Goal: Task Accomplishment & Management: Complete application form

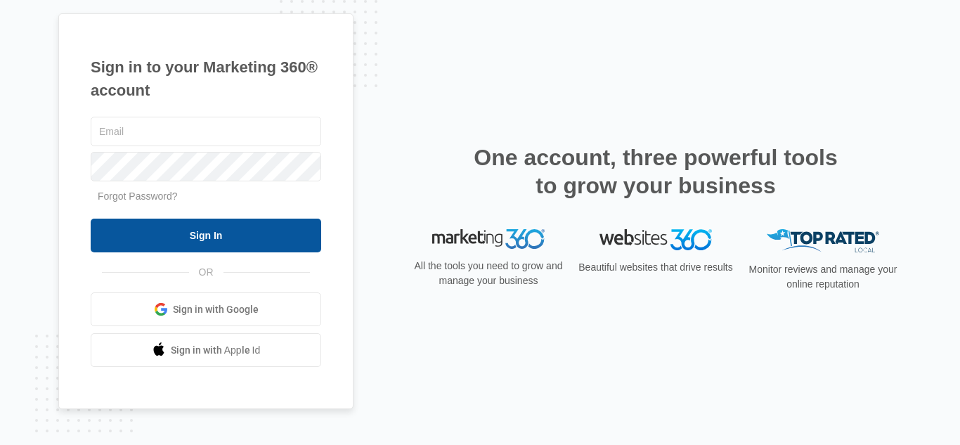
type input "[EMAIL_ADDRESS][DOMAIN_NAME]"
click at [198, 243] on input "Sign In" at bounding box center [206, 236] width 231 height 34
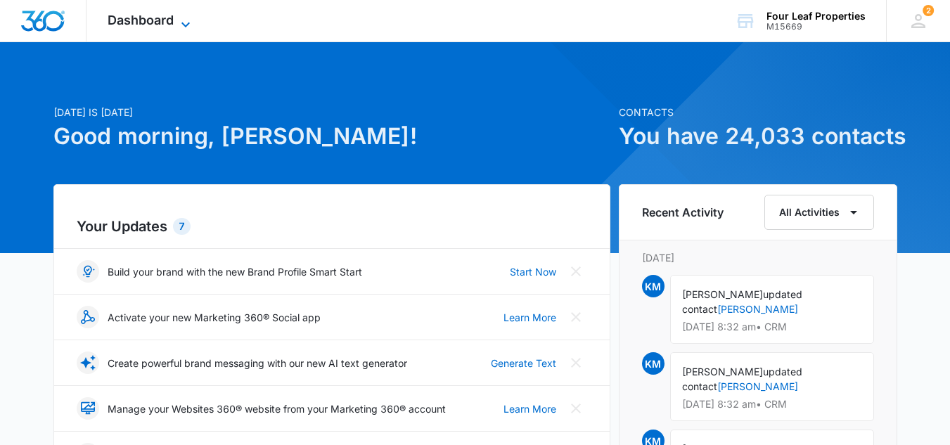
click at [138, 20] on span "Dashboard" at bounding box center [141, 20] width 66 height 15
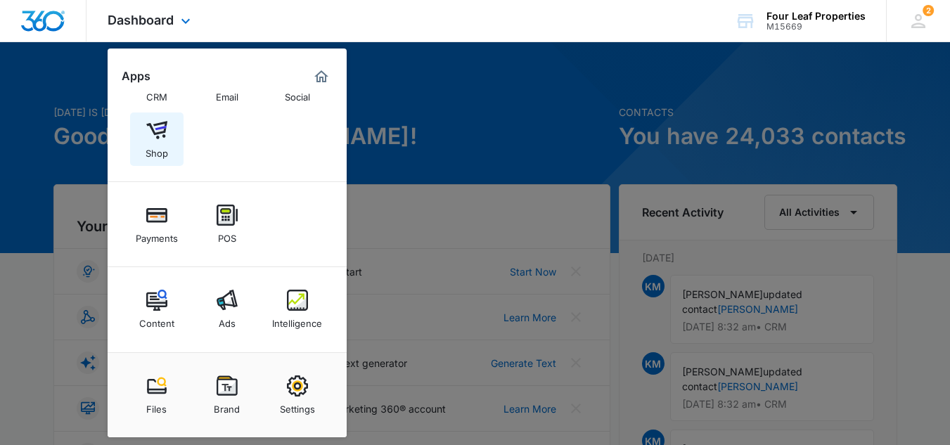
click at [153, 127] on img at bounding box center [156, 130] width 21 height 21
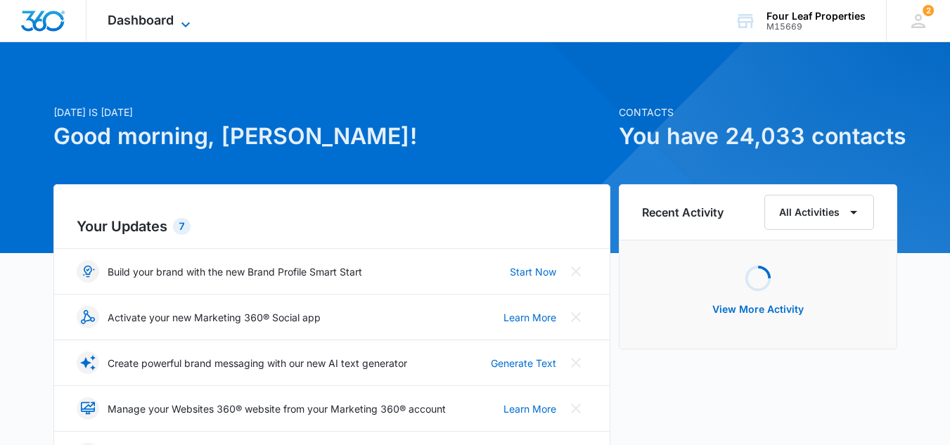
click at [134, 19] on span "Dashboard" at bounding box center [141, 20] width 66 height 15
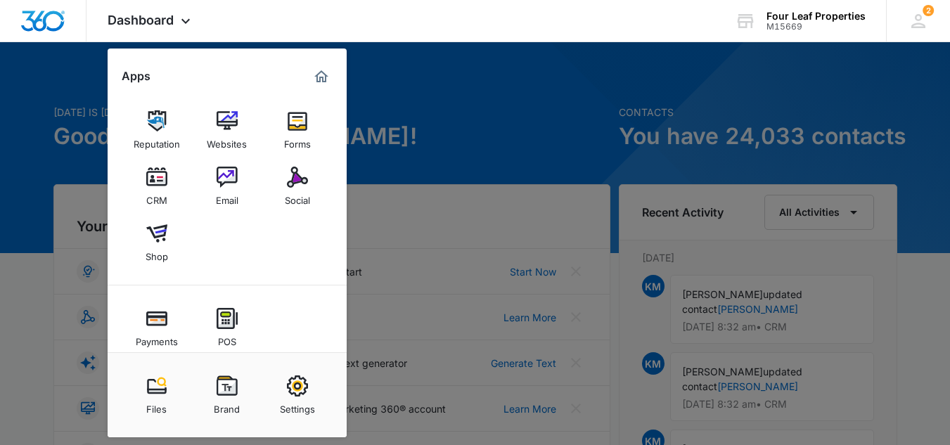
drag, startPoint x: 425, startPoint y: 75, endPoint x: 413, endPoint y: 76, distance: 11.3
click at [425, 75] on div at bounding box center [475, 222] width 950 height 445
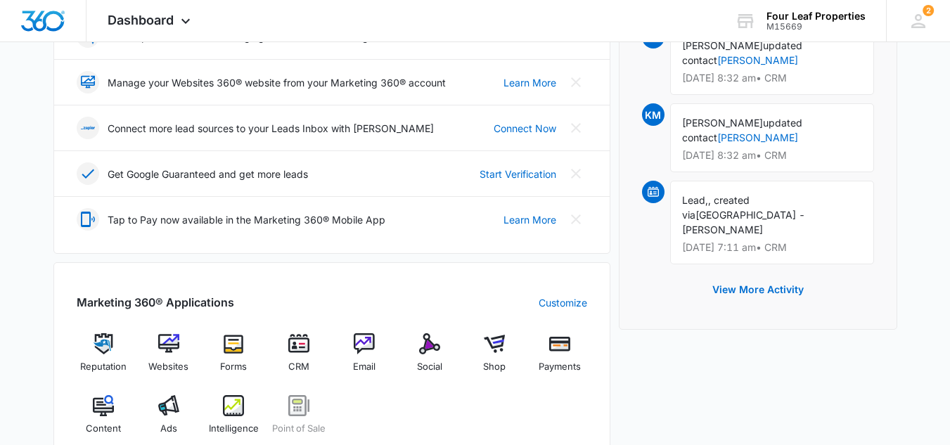
scroll to position [351, 0]
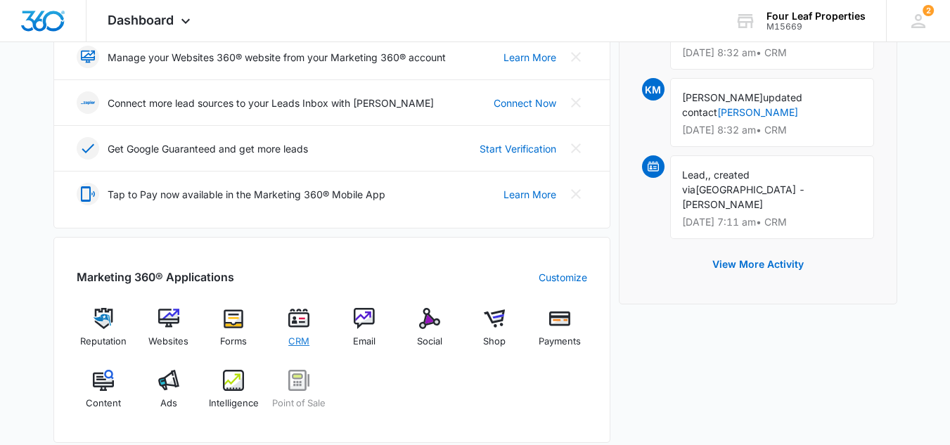
click at [302, 318] on img at bounding box center [298, 318] width 21 height 21
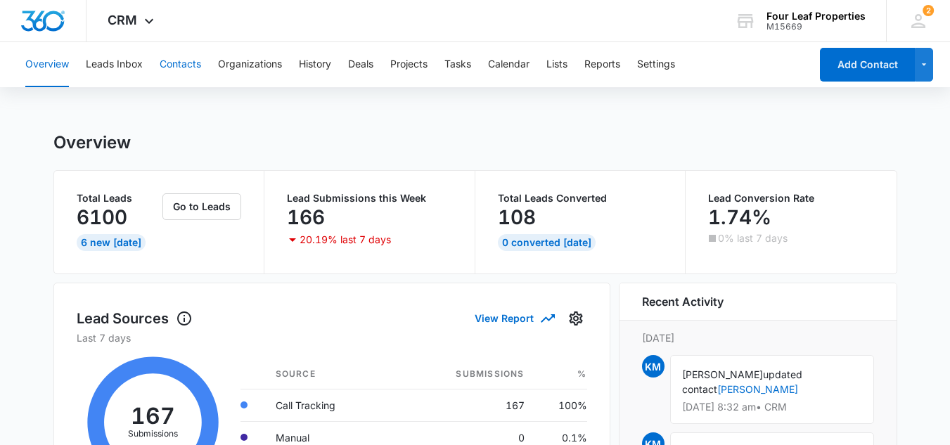
click at [176, 64] on button "Contacts" at bounding box center [180, 64] width 41 height 45
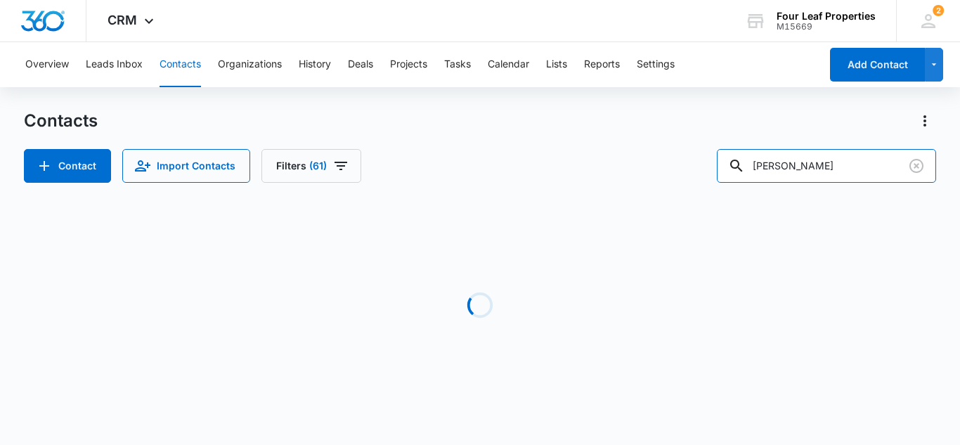
drag, startPoint x: 816, startPoint y: 167, endPoint x: 671, endPoint y: 180, distance: 145.4
click at [671, 180] on div "Contact Import Contacts Filters (61) [PERSON_NAME]" at bounding box center [480, 166] width 912 height 34
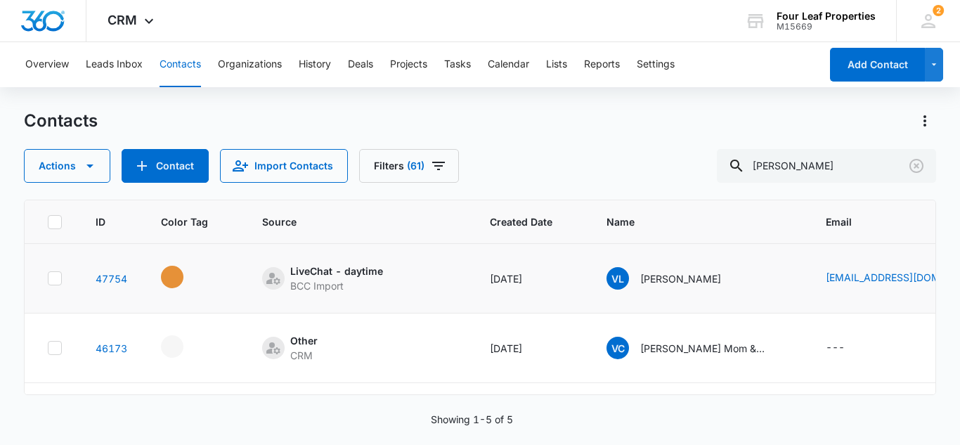
click at [407, 303] on td "LiveChat - daytime BCC Import" at bounding box center [359, 279] width 228 height 70
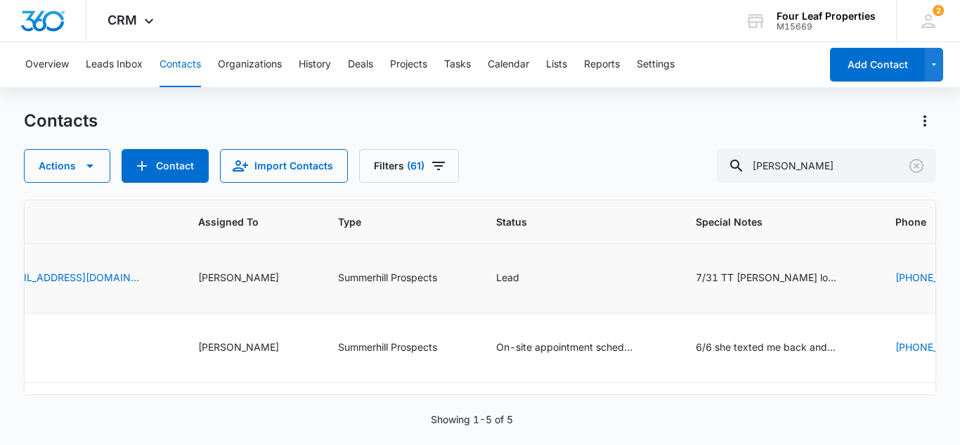
scroll to position [0, 900]
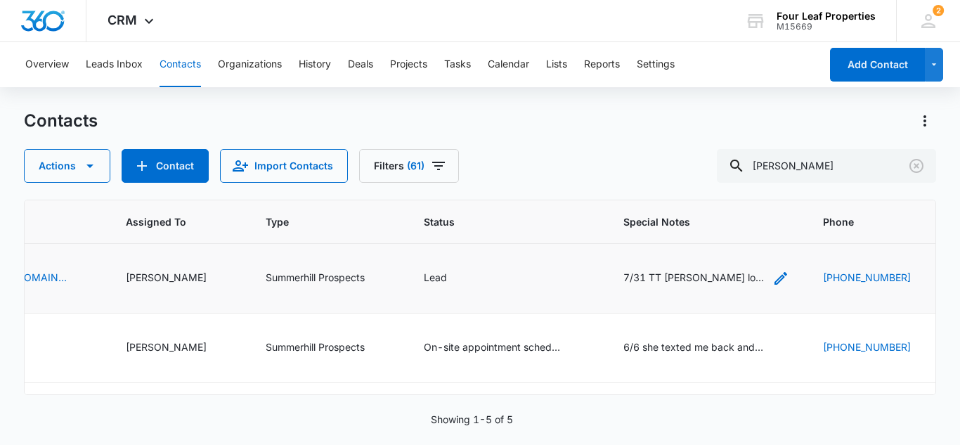
click at [775, 279] on icon "Special Notes - 7/31 TT Valerie looking to rent but discussed 1153 - sent video…" at bounding box center [781, 278] width 13 height 13
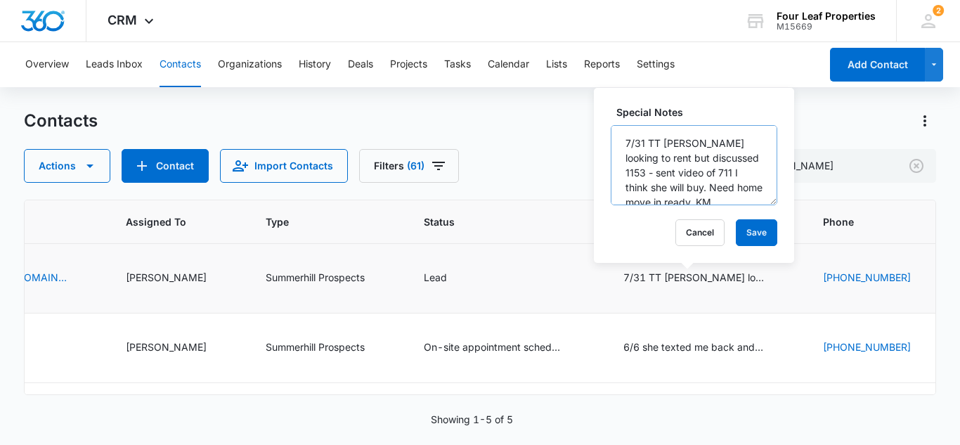
scroll to position [30, 0]
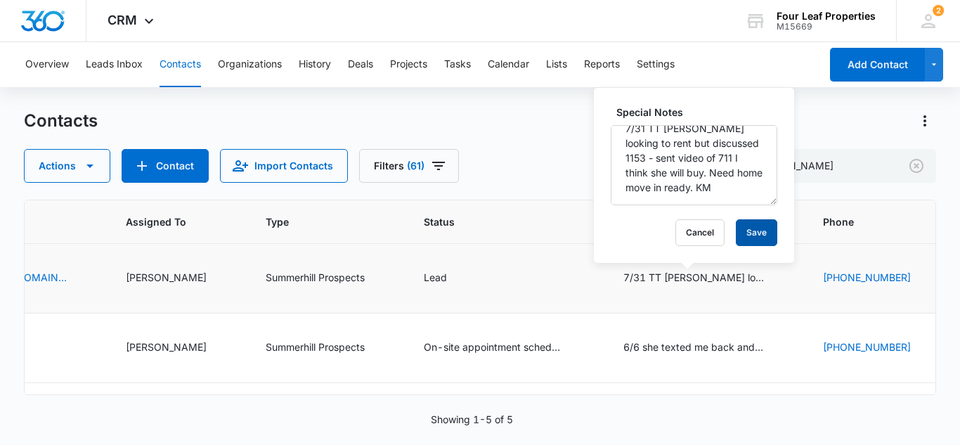
click at [738, 225] on button "Save" at bounding box center [756, 232] width 41 height 27
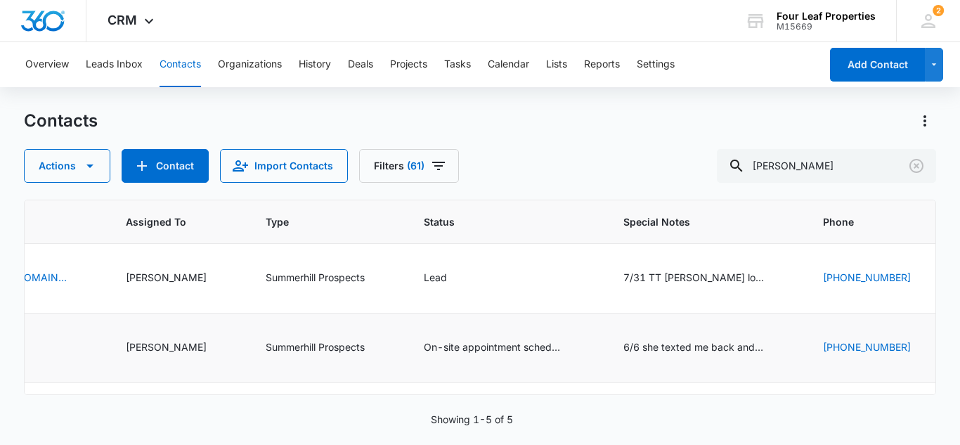
drag, startPoint x: 763, startPoint y: 347, endPoint x: 741, endPoint y: 318, distance: 36.6
click at [773, 345] on icon "Special Notes - 6/6 she texted me back and said he is going to have to stay wit…" at bounding box center [781, 348] width 17 height 17
drag, startPoint x: 763, startPoint y: 347, endPoint x: 761, endPoint y: 337, distance: 10.2
click at [773, 345] on icon "Special Notes - 6/6 she texted me back and said he is going to have to stay wit…" at bounding box center [781, 348] width 17 height 17
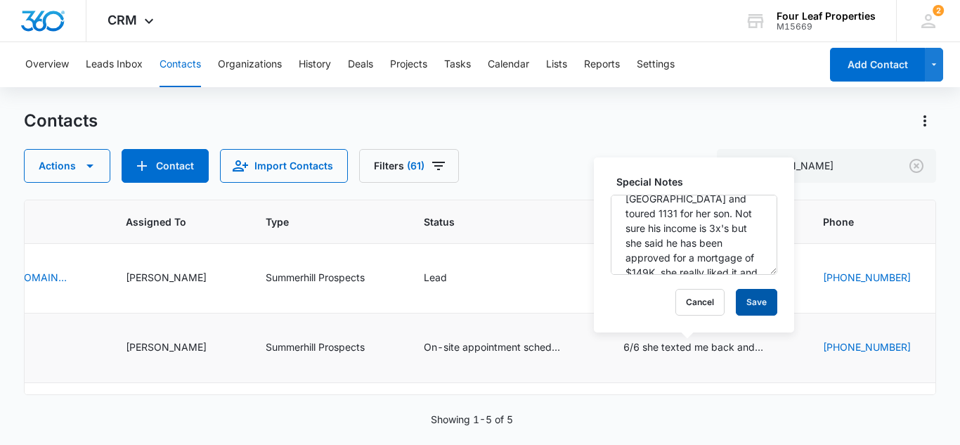
scroll to position [141, 0]
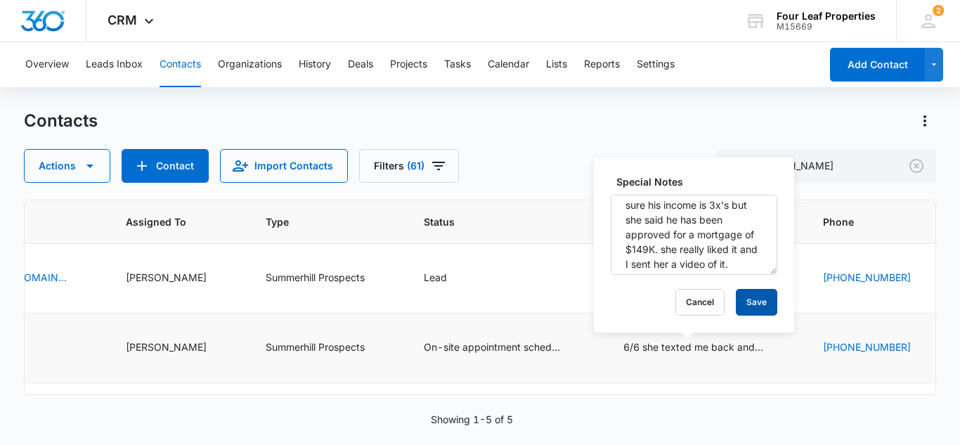
click at [737, 295] on button "Save" at bounding box center [756, 302] width 41 height 27
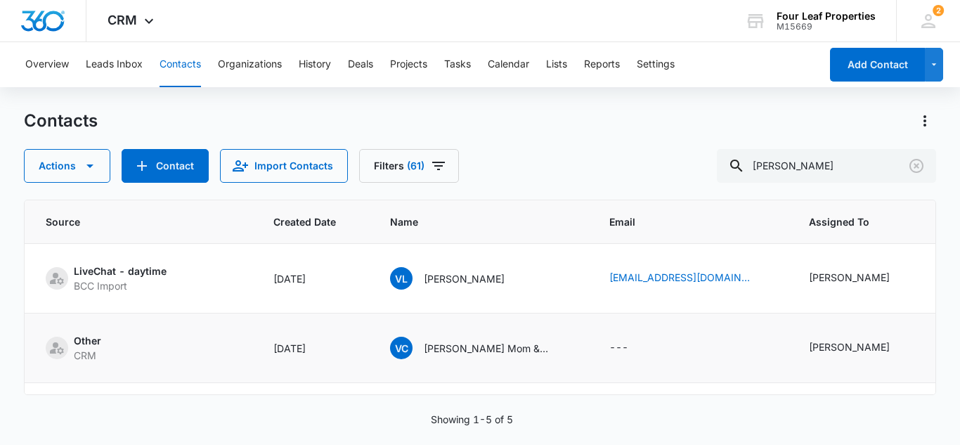
scroll to position [0, 0]
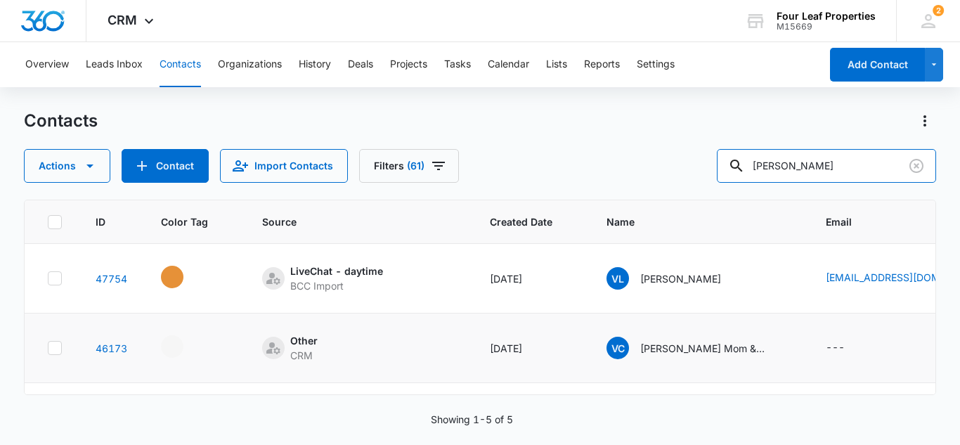
drag, startPoint x: 813, startPoint y: 164, endPoint x: 728, endPoint y: 169, distance: 85.9
click at [728, 169] on div "Actions Contact Import Contacts Filters (61) [PERSON_NAME]" at bounding box center [480, 166] width 912 height 34
type input "k"
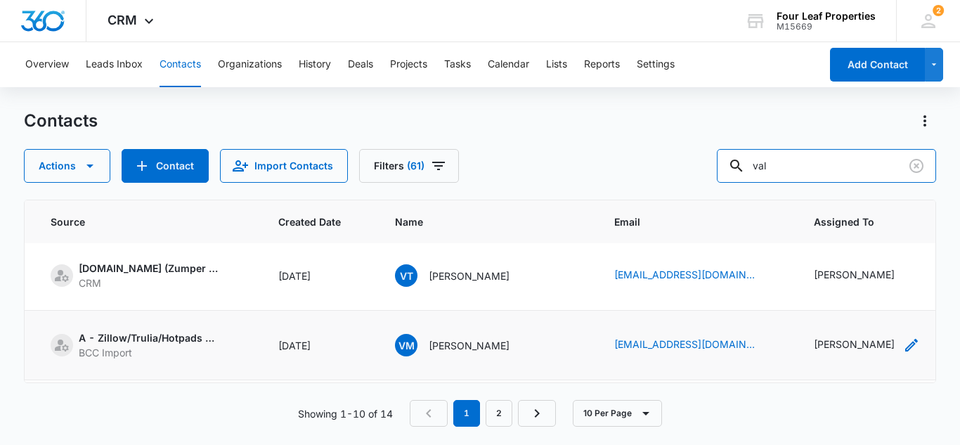
scroll to position [281, 225]
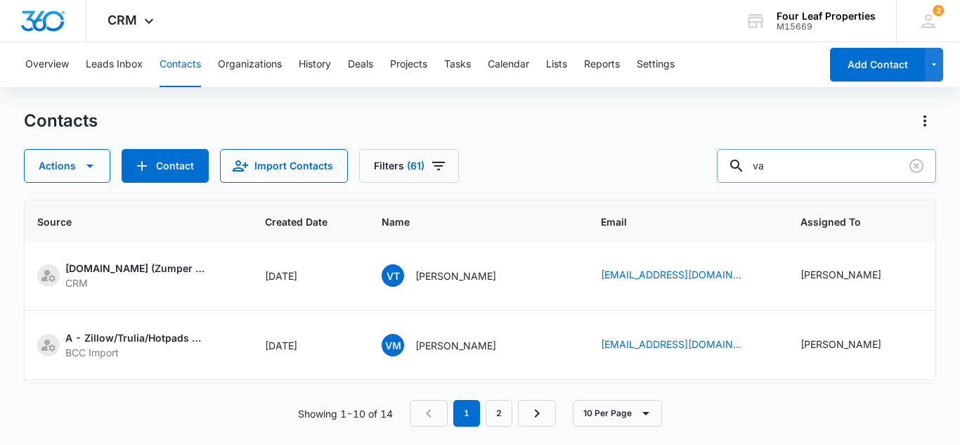
type input "v"
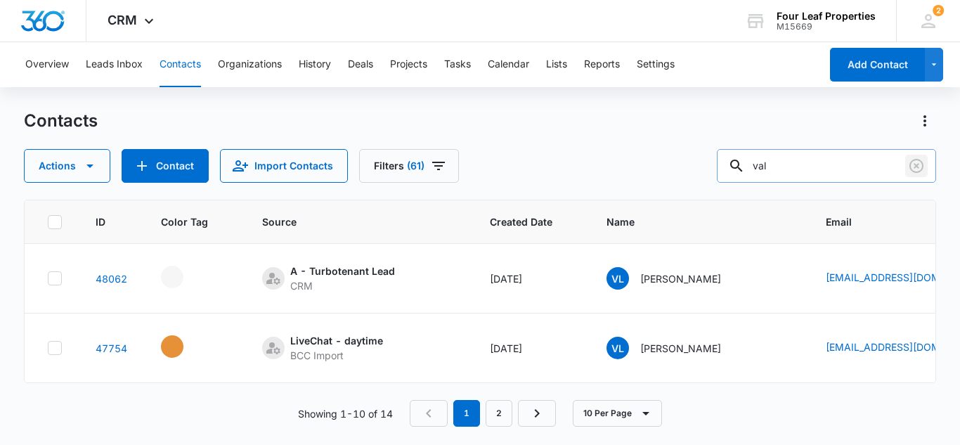
click at [916, 164] on icon "Clear" at bounding box center [916, 165] width 17 height 17
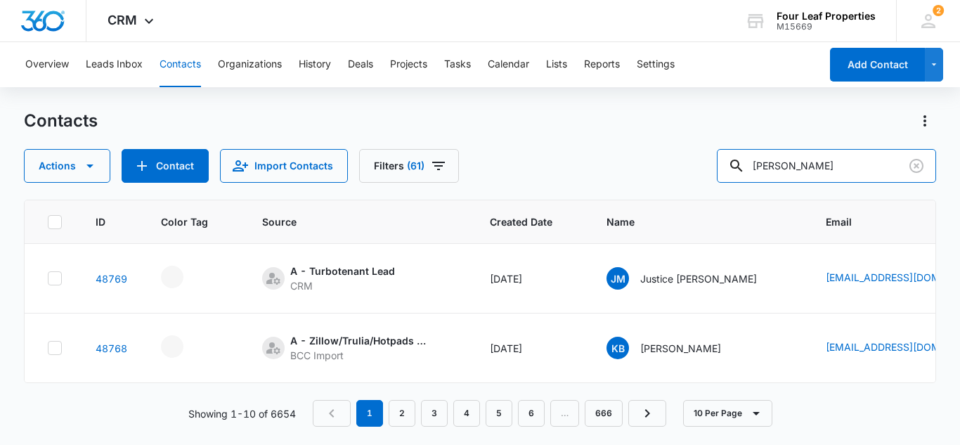
type input "[PERSON_NAME]"
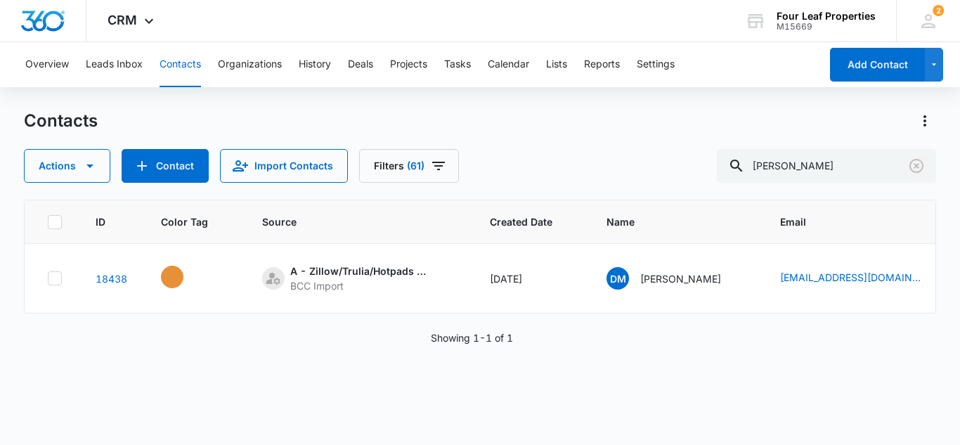
drag, startPoint x: 918, startPoint y: 169, endPoint x: 222, endPoint y: 200, distance: 696.6
click at [912, 166] on icon "Clear" at bounding box center [916, 165] width 17 height 17
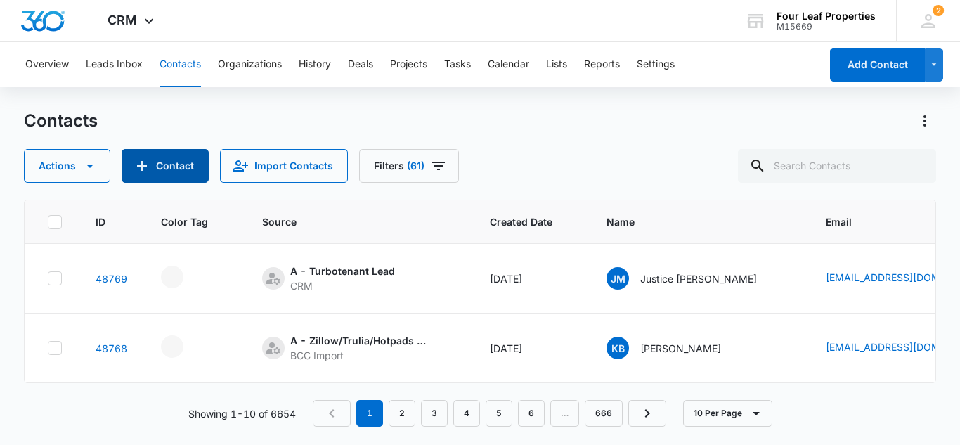
click at [167, 168] on button "Contact" at bounding box center [165, 166] width 87 height 34
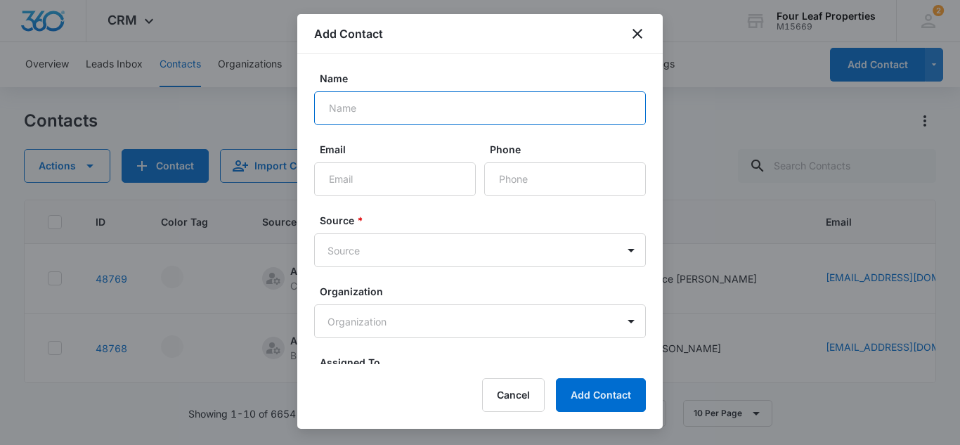
click at [358, 108] on input "Name" at bounding box center [480, 108] width 332 height 34
type input "[PERSON_NAME]"
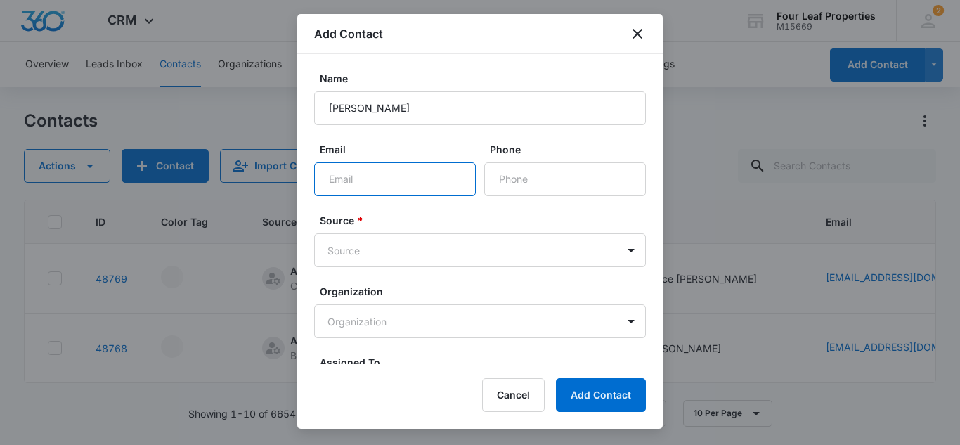
click at [333, 178] on input "Email" at bounding box center [395, 179] width 162 height 34
type input "[EMAIL_ADDRESS][DOMAIN_NAME]"
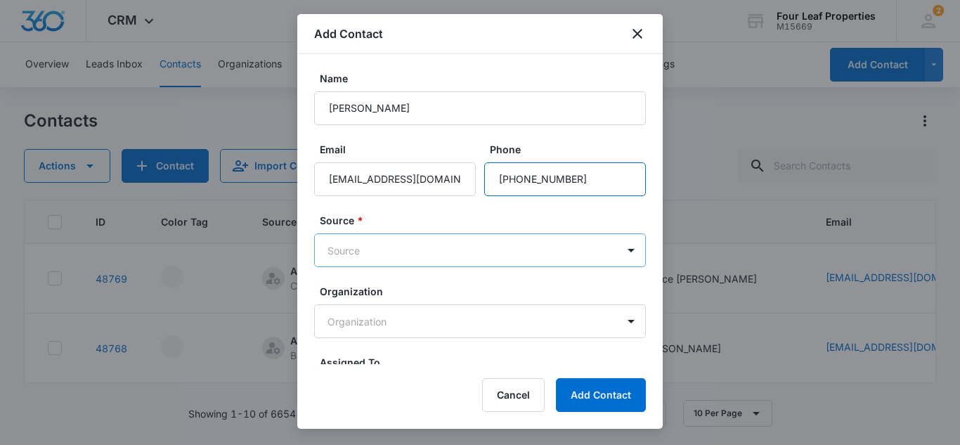
type input "(517) 936-3403"
click at [358, 258] on body "CRM Apps Reputation Websites Forms CRM Email Social Shop Payments POS Content A…" at bounding box center [480, 222] width 960 height 445
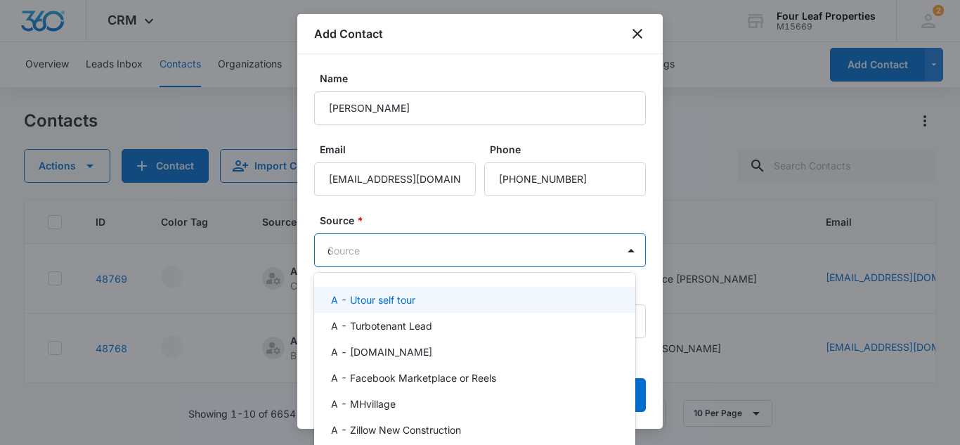
type input "cal"
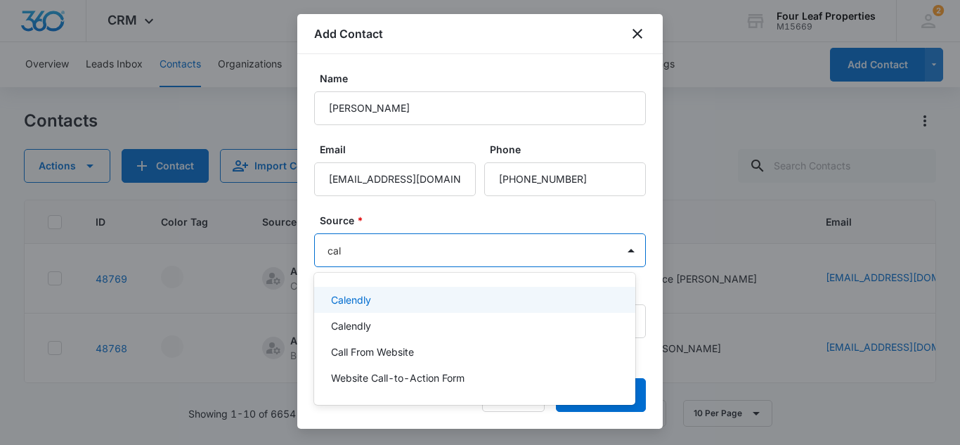
click at [364, 297] on p "Calendly" at bounding box center [351, 299] width 40 height 15
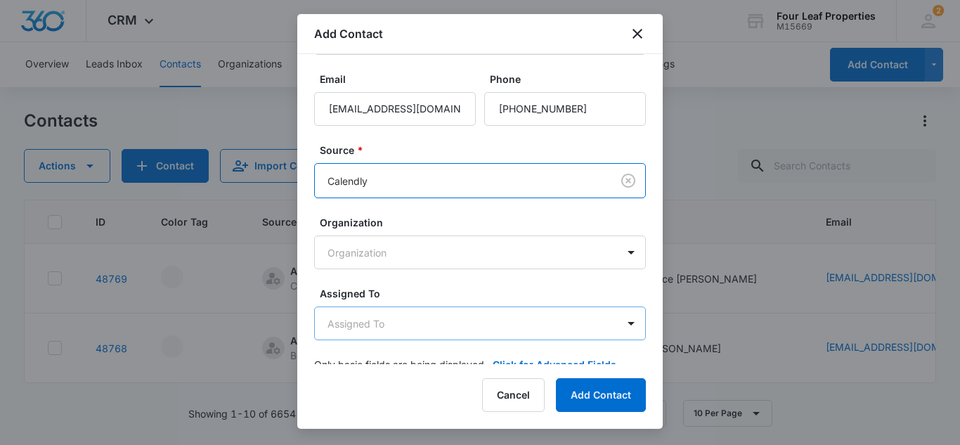
scroll to position [95, 0]
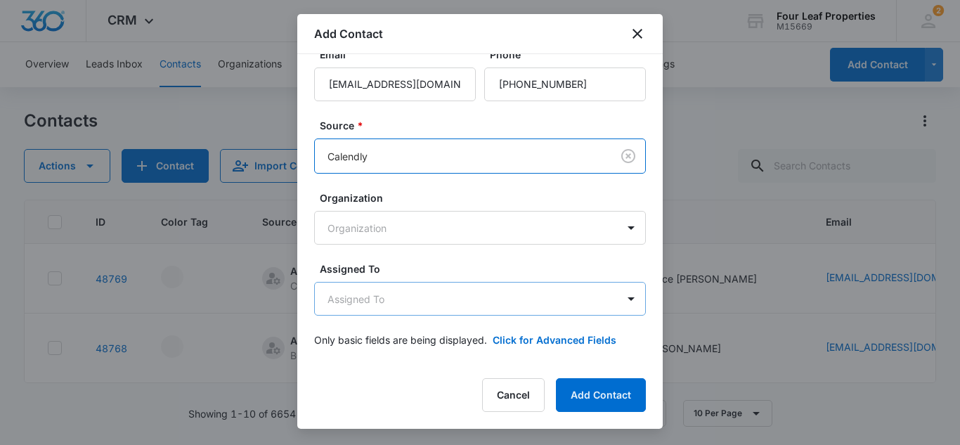
click at [375, 295] on body "CRM Apps Reputation Websites Forms CRM Email Social Shop Payments POS Content A…" at bounding box center [480, 222] width 960 height 445
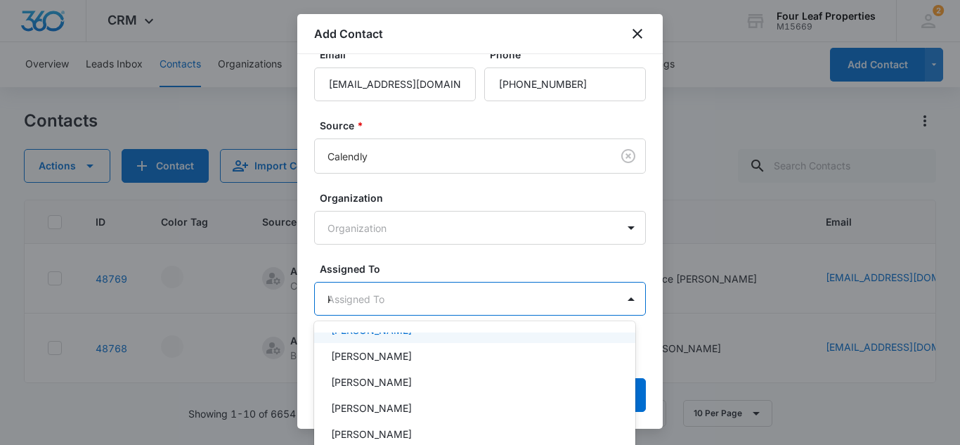
scroll to position [0, 0]
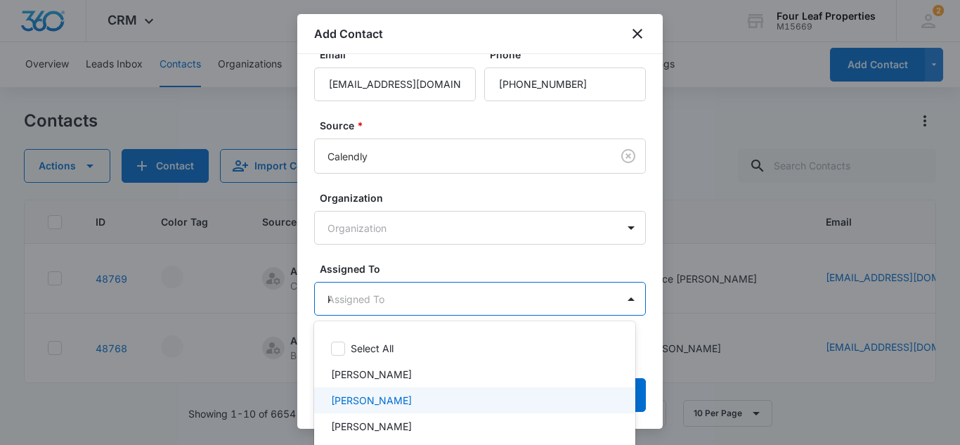
type input "ke"
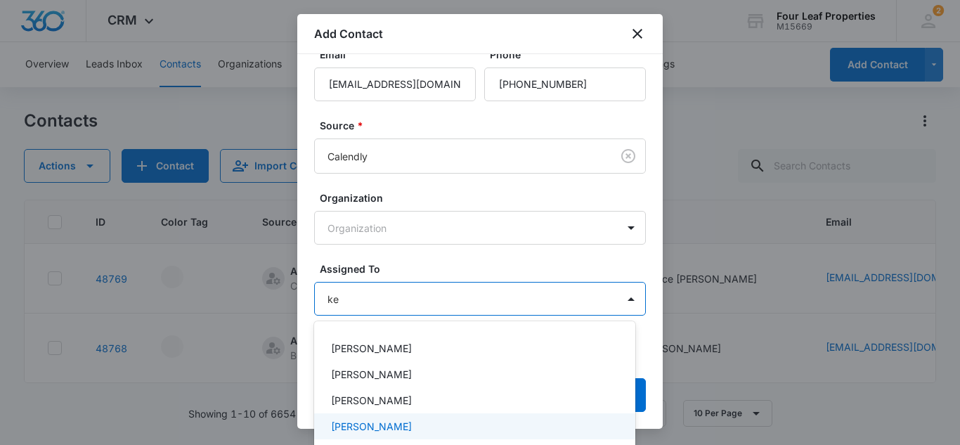
click at [368, 430] on p "[PERSON_NAME]" at bounding box center [371, 426] width 81 height 15
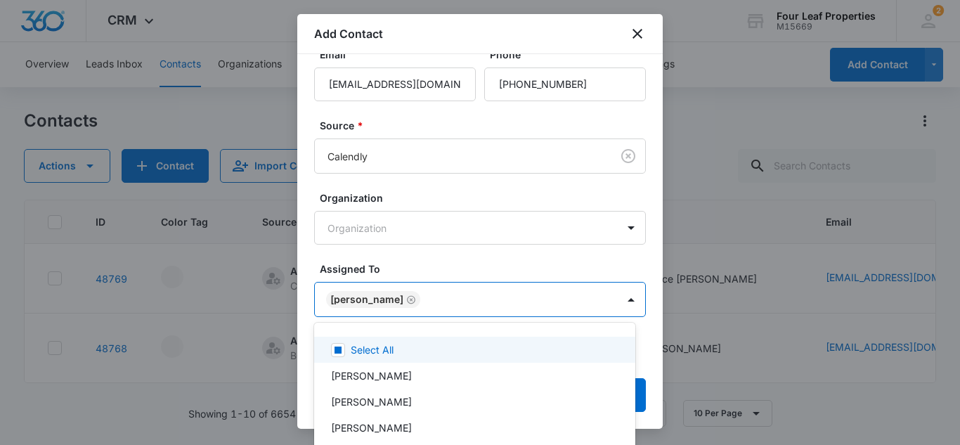
click at [417, 261] on div at bounding box center [480, 222] width 960 height 445
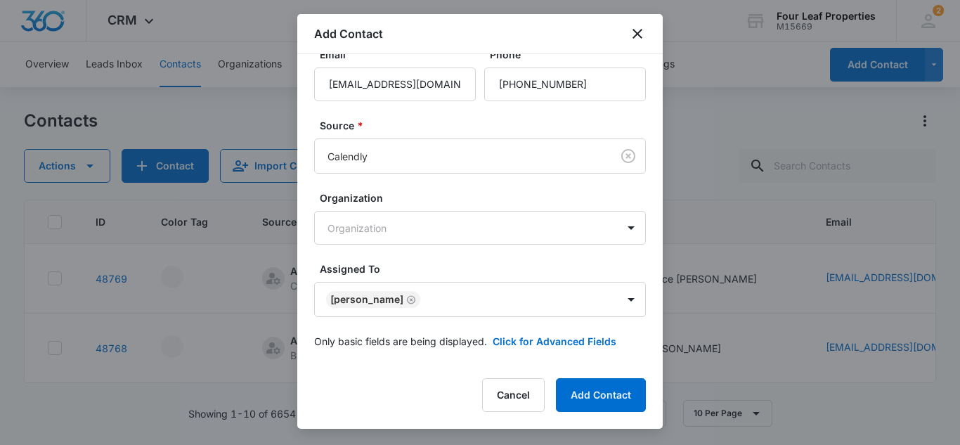
scroll to position [96, 0]
click at [516, 340] on button "Click for Advanced Fields" at bounding box center [555, 339] width 124 height 15
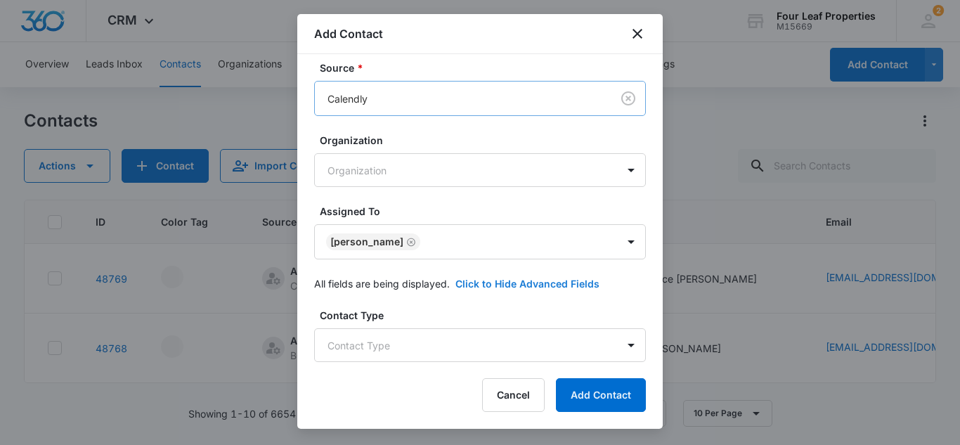
scroll to position [281, 0]
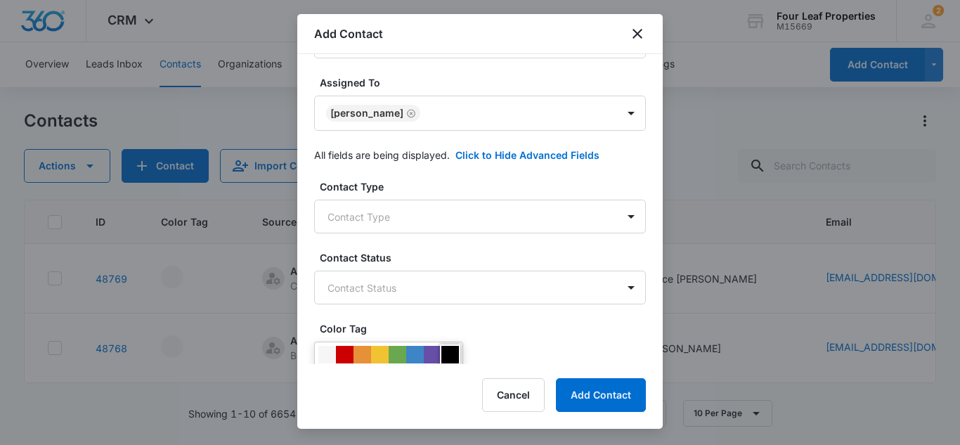
click at [453, 347] on div at bounding box center [450, 355] width 18 height 18
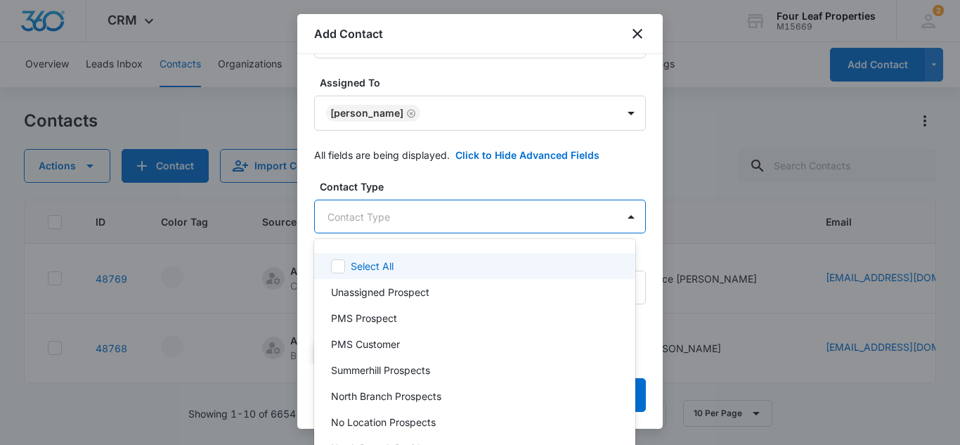
click at [358, 211] on body "CRM Apps Reputation Websites Forms CRM Email Social Shop Payments POS Content A…" at bounding box center [480, 222] width 960 height 445
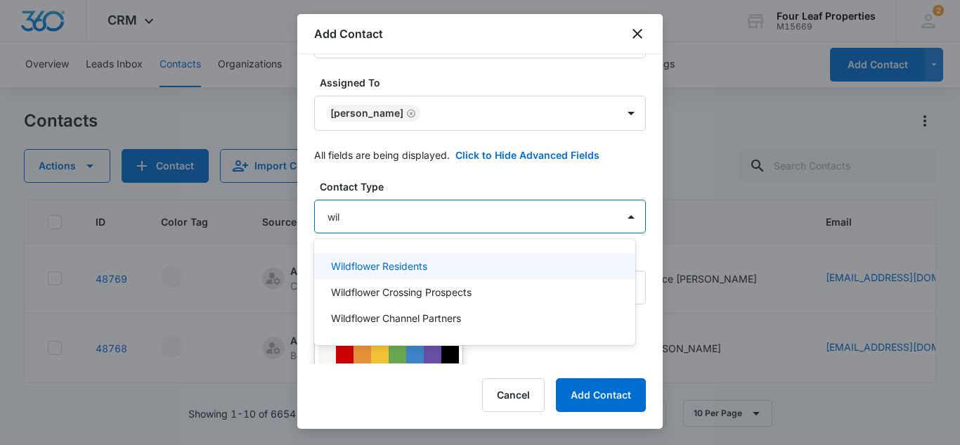
type input "wild"
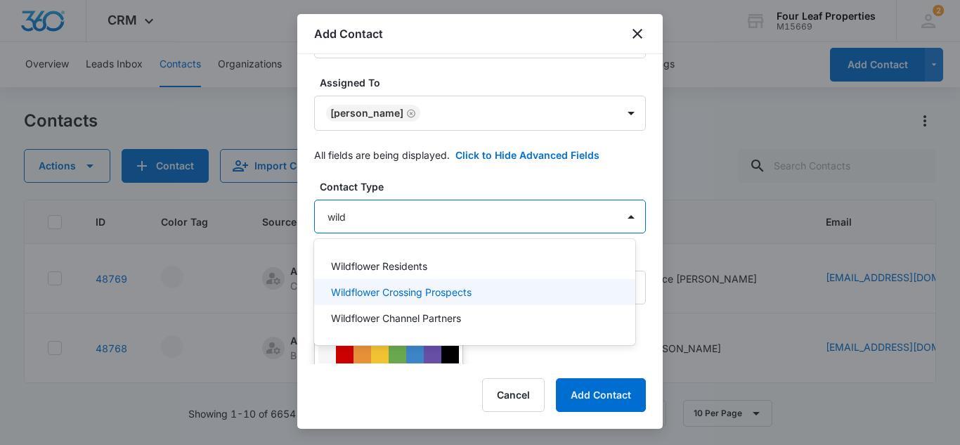
click at [394, 292] on p "Wildflower Crossing Prospects" at bounding box center [401, 292] width 141 height 15
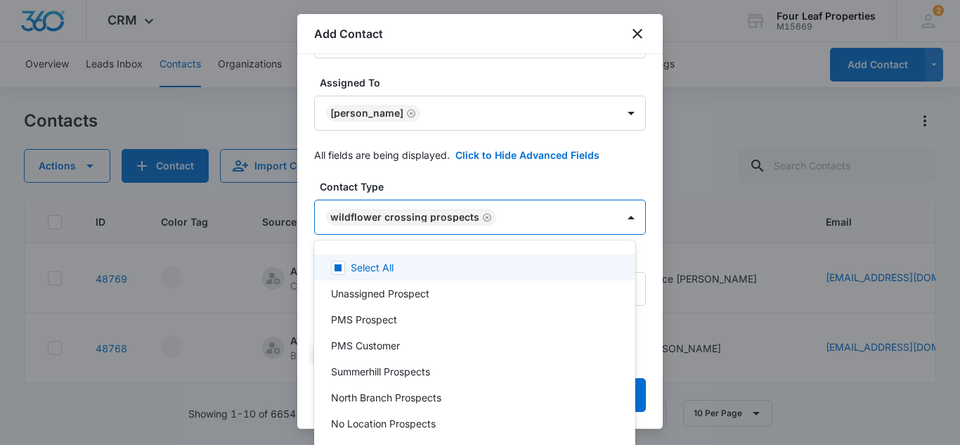
click at [551, 179] on div at bounding box center [480, 222] width 960 height 445
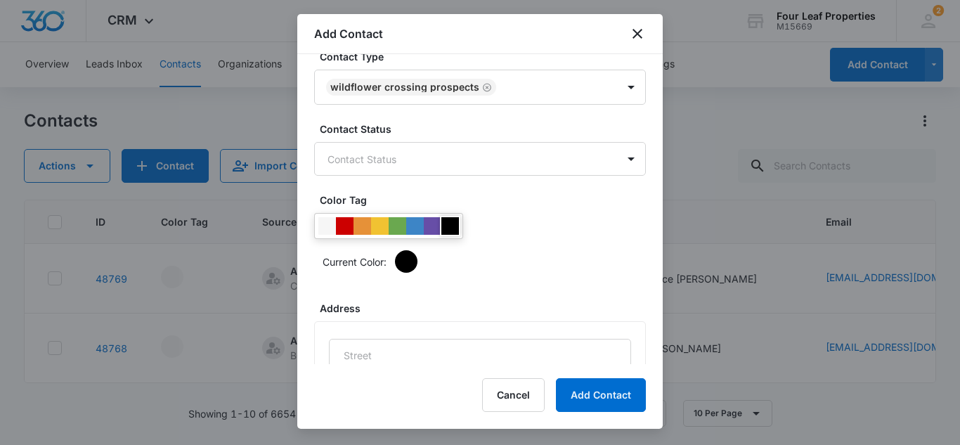
scroll to position [422, 0]
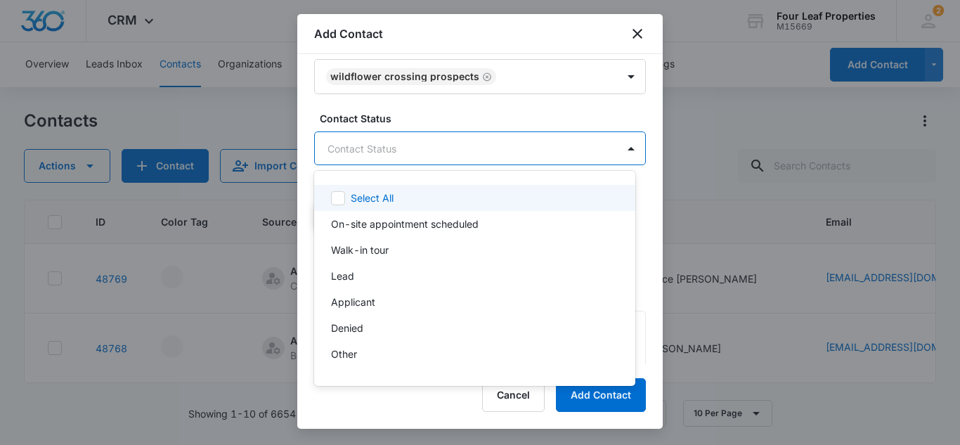
click at [404, 148] on body "CRM Apps Reputation Websites Forms CRM Email Social Shop Payments POS Content A…" at bounding box center [480, 222] width 960 height 445
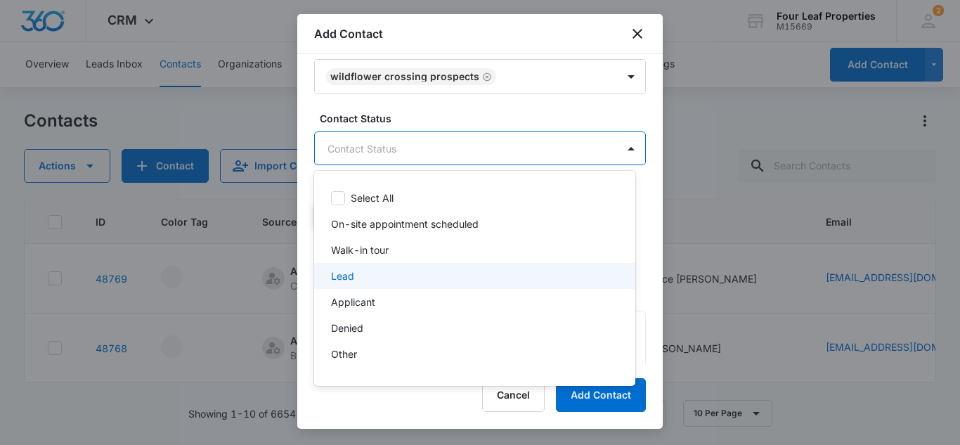
click at [375, 275] on div "Lead" at bounding box center [473, 276] width 285 height 15
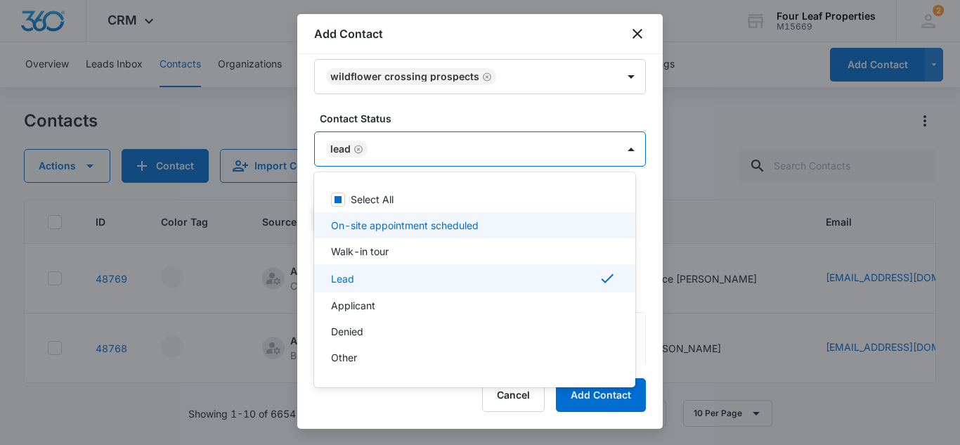
click at [395, 227] on p "On-site appointment scheduled" at bounding box center [405, 225] width 148 height 15
click at [420, 277] on div "Lead" at bounding box center [473, 280] width 285 height 17
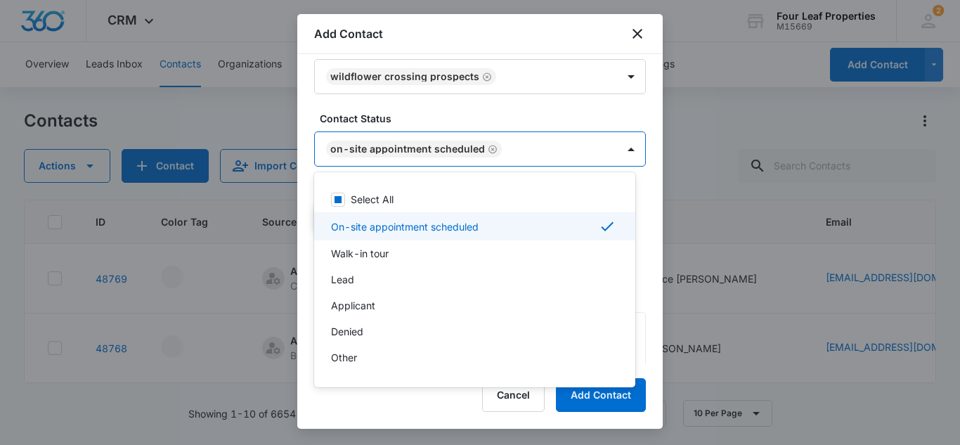
click at [468, 111] on div at bounding box center [480, 222] width 960 height 445
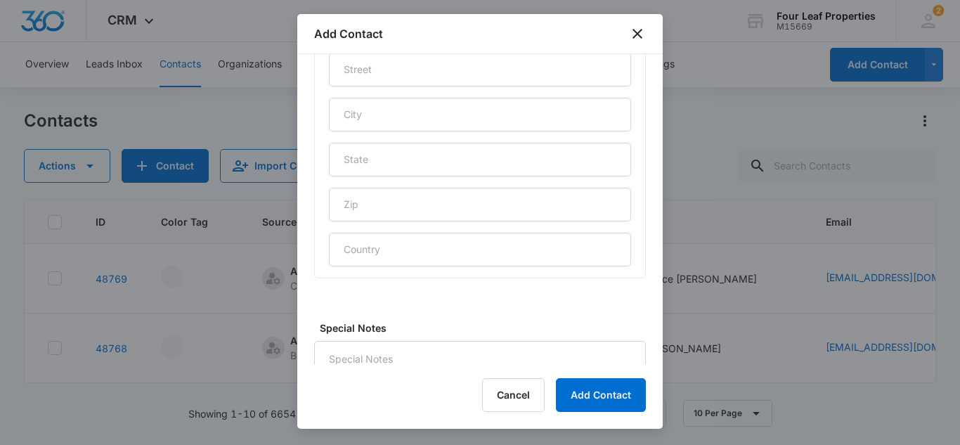
scroll to position [756, 0]
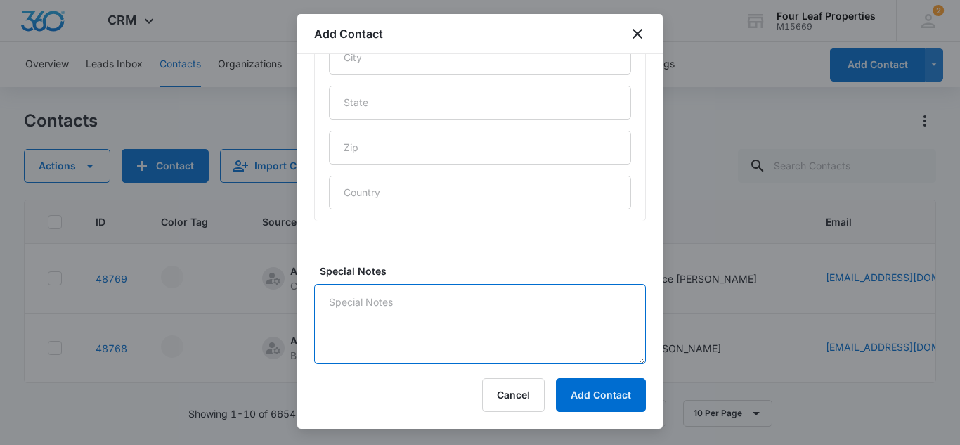
click at [350, 306] on textarea "Special Notes" at bounding box center [480, 324] width 332 height 80
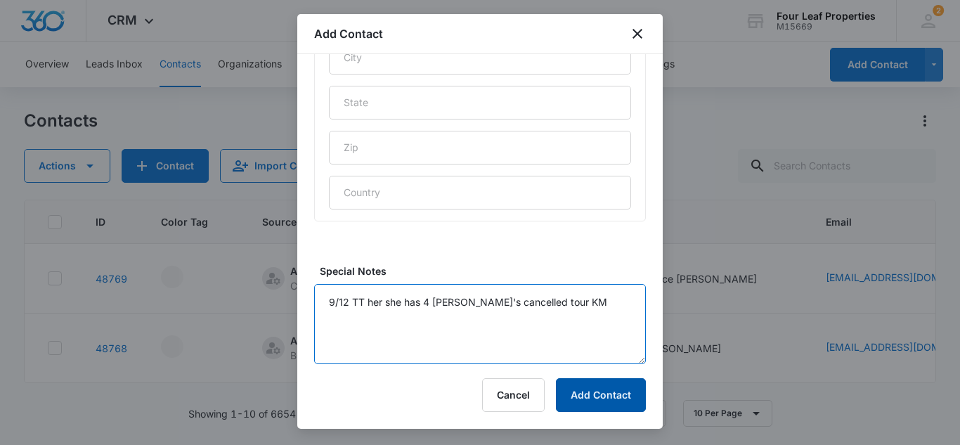
type textarea "9/12 TT her she has 4 shitzu's cancelled tour KM"
click at [612, 399] on button "Add Contact" at bounding box center [601, 395] width 90 height 34
